Goal: Transaction & Acquisition: Purchase product/service

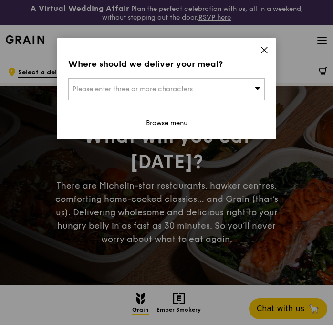
click at [201, 89] on div "Please enter three or more characters" at bounding box center [166, 89] width 196 height 22
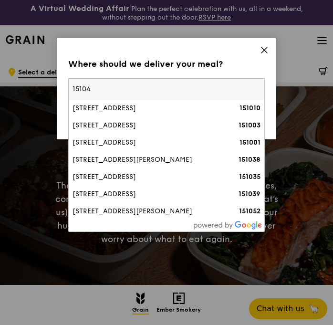
type input "151048"
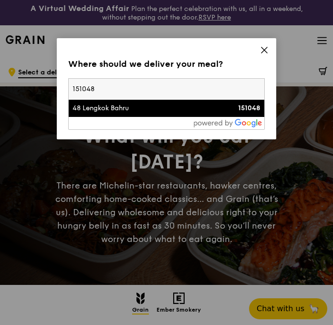
click at [93, 109] on div "48 Lengkok Bahru" at bounding box center [142, 108] width 141 height 10
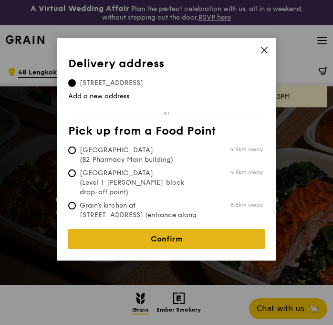
click at [190, 235] on link "Confirm" at bounding box center [166, 239] width 196 height 20
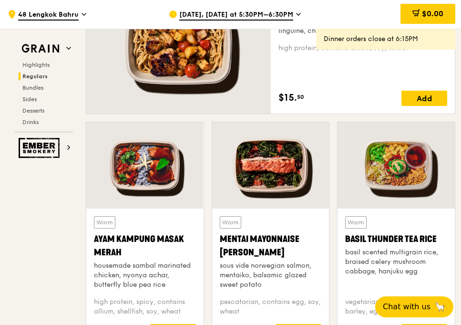
scroll to position [722, 0]
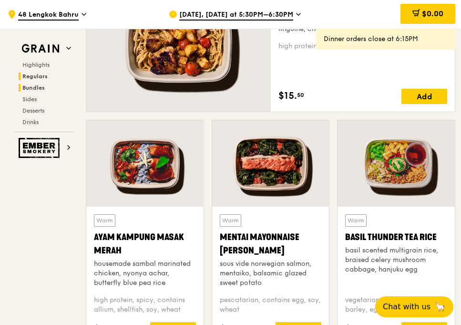
click at [40, 88] on span "Bundles" at bounding box center [33, 87] width 22 height 7
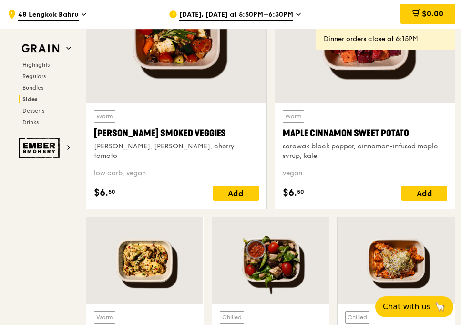
scroll to position [2132, 0]
click at [55, 45] on img at bounding box center [41, 48] width 44 height 17
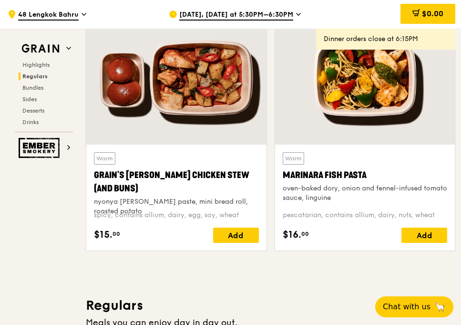
scroll to position [294, 0]
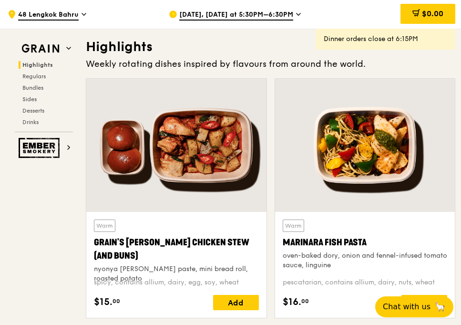
click at [296, 18] on icon at bounding box center [298, 14] width 5 height 9
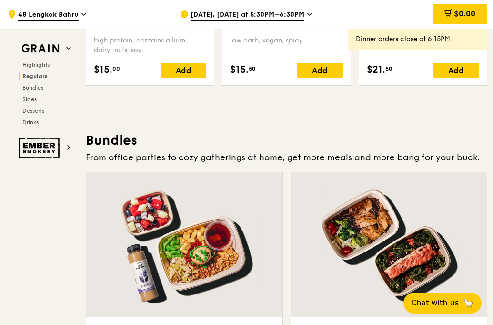
scroll to position [1398, 0]
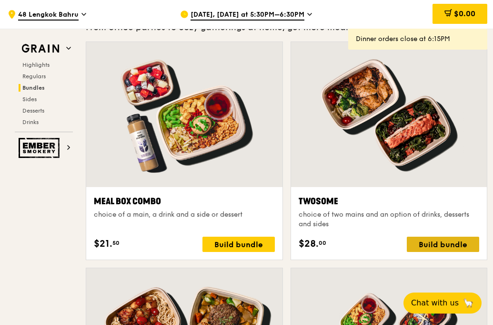
click at [332, 237] on div "Build bundle" at bounding box center [443, 243] width 72 height 15
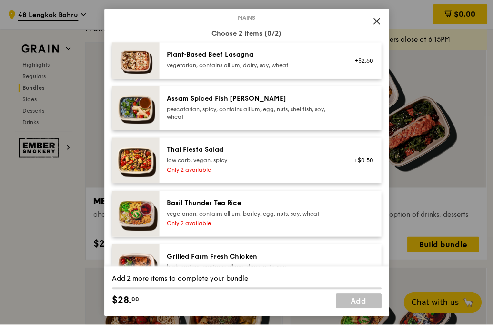
scroll to position [0, 0]
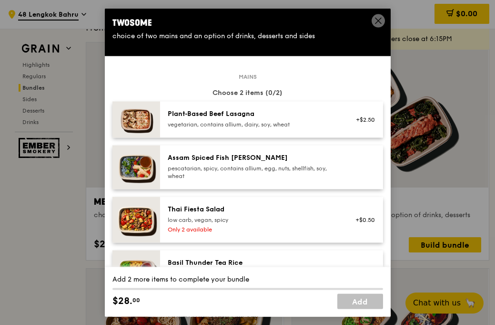
click at [332, 26] on span at bounding box center [378, 22] width 9 height 10
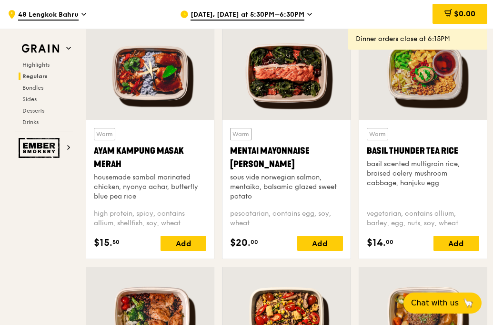
scroll to position [801, 0]
